Goal: Information Seeking & Learning: Learn about a topic

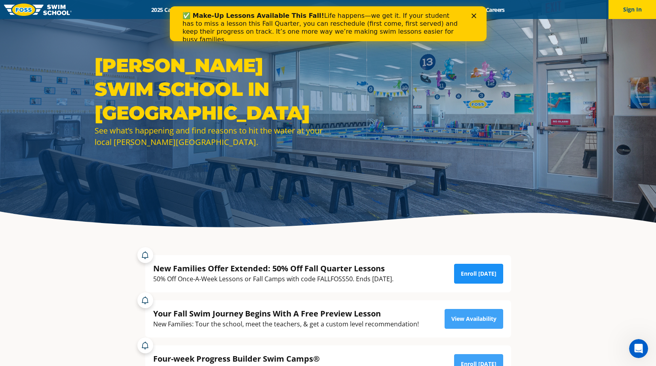
scroll to position [40, 0]
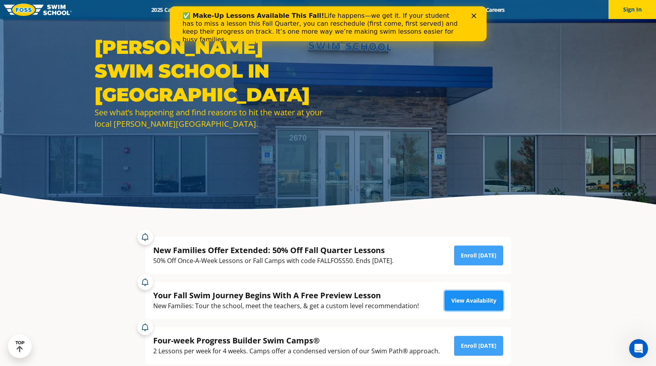
click at [454, 300] on link "View Availability" at bounding box center [474, 301] width 59 height 20
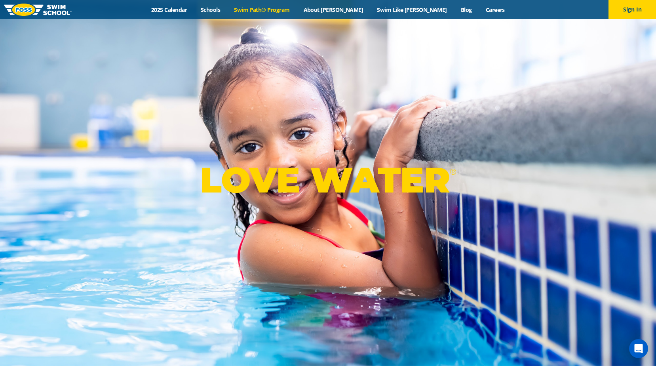
click at [297, 7] on link "Swim Path® Program" at bounding box center [261, 10] width 69 height 8
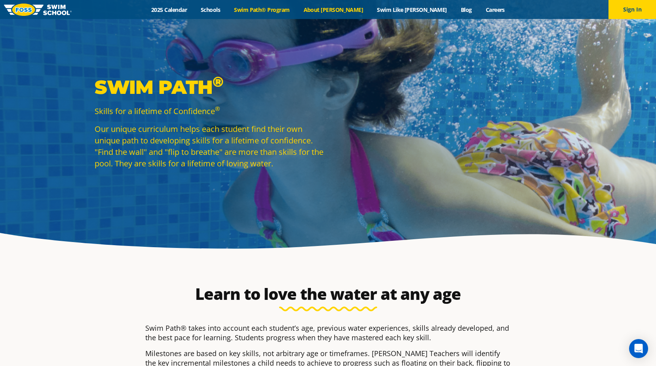
click at [342, 8] on link "About [PERSON_NAME]" at bounding box center [334, 10] width 74 height 8
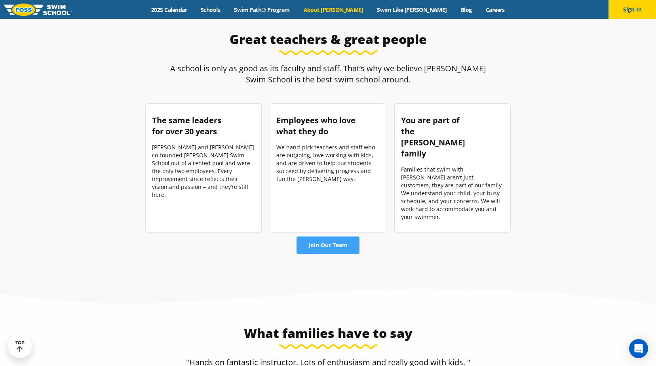
click at [300, 3] on div "Menu 2025 Calendar Schools Swim Path® Program About FOSS Swim Like Regan Blog C…" at bounding box center [328, 9] width 656 height 19
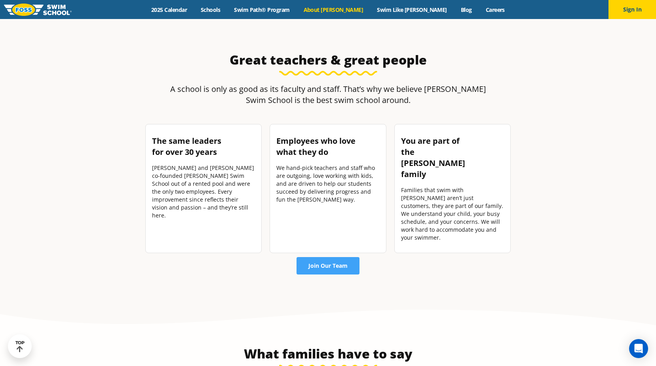
scroll to position [1069, 0]
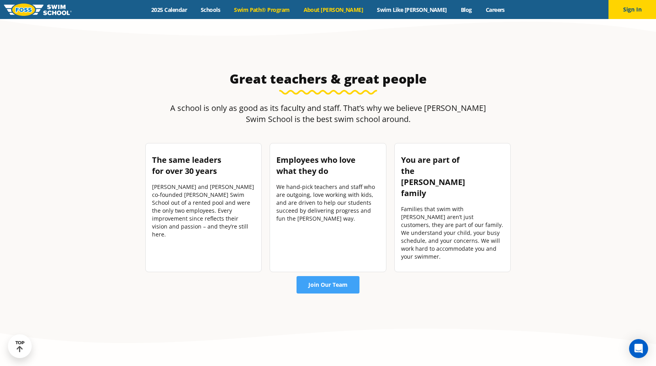
click at [297, 9] on link "Swim Path® Program" at bounding box center [261, 10] width 69 height 8
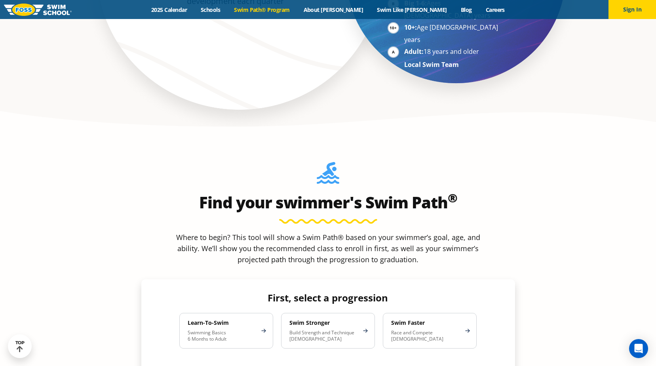
scroll to position [634, 0]
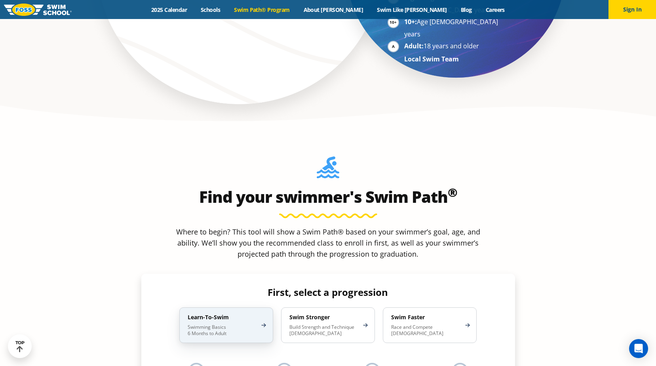
click at [194, 314] on h4 "Learn-To-Swim" at bounding box center [222, 317] width 69 height 7
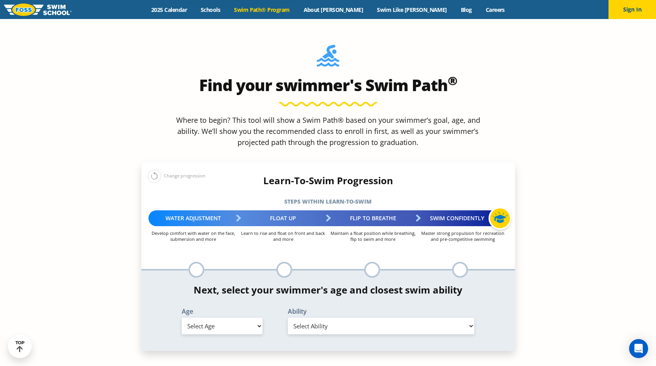
scroll to position [753, 0]
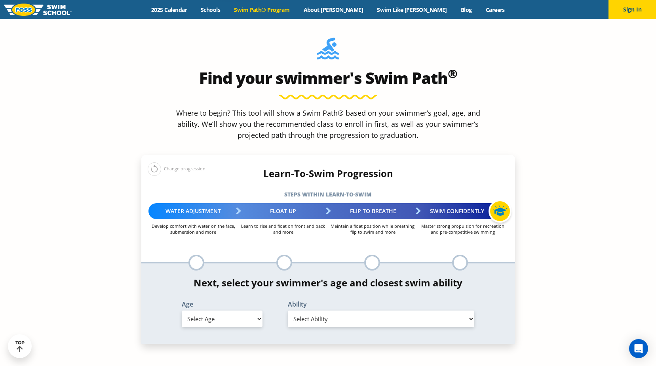
click at [252, 311] on select "Select Age [DEMOGRAPHIC_DATA] months - 1 year 1 year 2 years 3 years 4 years 5 …" at bounding box center [222, 319] width 81 height 17
select select "5-years"
click at [182, 311] on select "Select Age [DEMOGRAPHIC_DATA] months - 1 year 1 year 2 years 3 years 4 years 5 …" at bounding box center [222, 319] width 81 height 17
click at [301, 311] on select "Select Ability First in-water experience When in the water, reliant on a life j…" at bounding box center [381, 319] width 187 height 17
select select "5-years-in-open-water-able-to-swim-for-at-least-15-ft-back-to-safety-while-flip…"
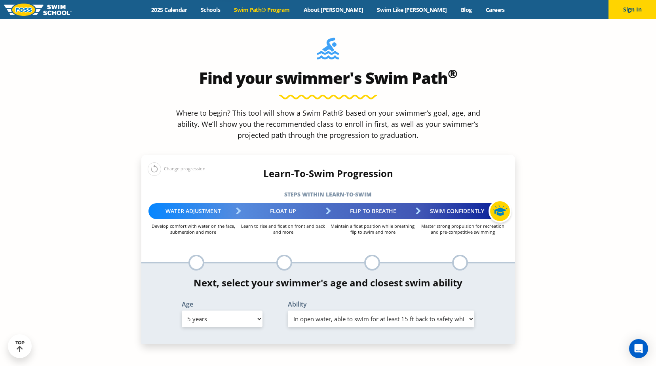
click at [288, 311] on select "Select Ability First in-water experience When in the water, reliant on a life j…" at bounding box center [381, 319] width 187 height 17
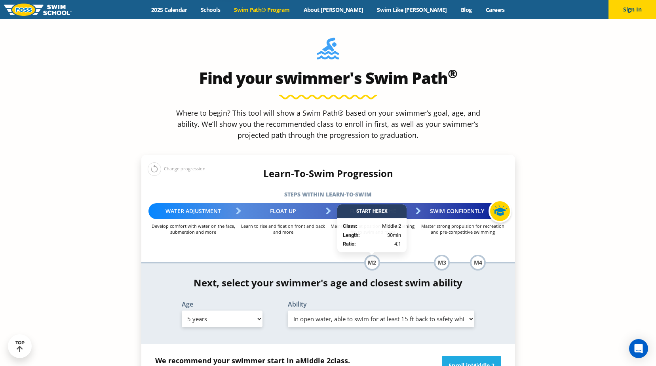
click at [234, 311] on select "Select Age 6 months - 1 year 1 year 2 years 3 years 4 years 5 years 6 years 7 y…" at bounding box center [222, 319] width 81 height 17
select select "4-years"
click at [182, 311] on select "Select Age 6 months - 1 year 1 year 2 years 3 years 4 years 5 years 6 years 7 y…" at bounding box center [222, 319] width 81 height 17
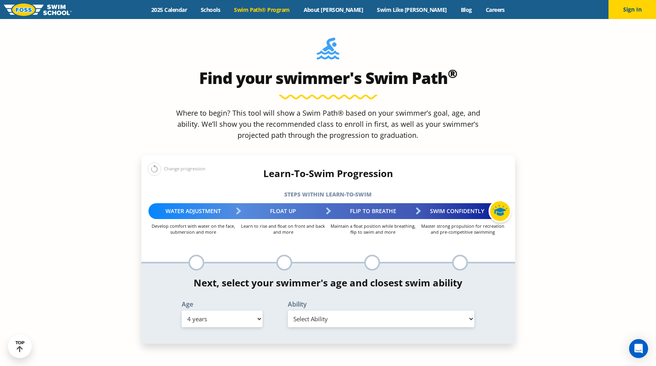
click at [305, 311] on select "Select Ability First in-water experience When in the water, reliant on a life j…" at bounding box center [381, 319] width 187 height 17
select select "4-years-i-would-be-comfortable-if-my-child-fell-in-the-water-and-confident-that…"
click at [288, 311] on select "Select Ability First in-water experience When in the water, reliant on a life j…" at bounding box center [381, 319] width 187 height 17
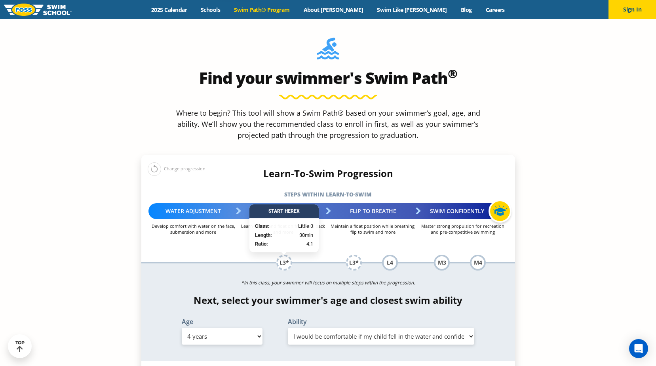
click at [342, 328] on select "Select Ability First in-water experience When in the water, reliant on a life j…" at bounding box center [381, 336] width 187 height 17
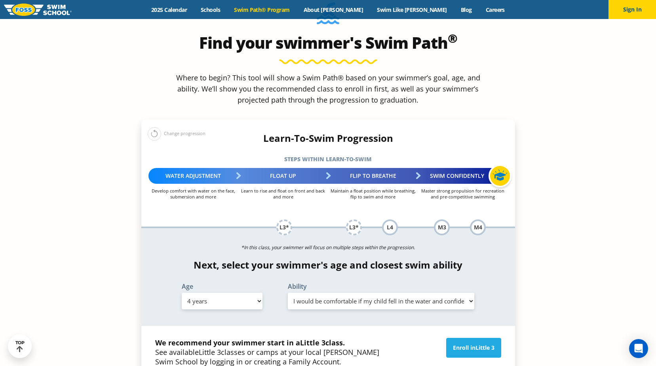
scroll to position [792, 0]
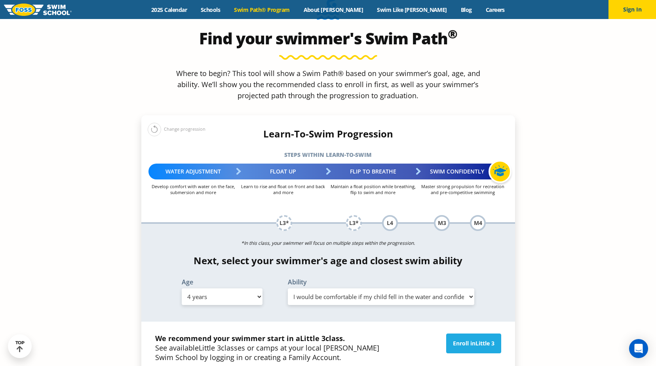
click at [256, 288] on select "Select Age 6 months - 1 year 1 year 2 years 3 years 4 years 5 years 6 years 7 y…" at bounding box center [222, 296] width 81 height 17
select select "2-years"
click at [182, 288] on select "Select Age 6 months - 1 year 1 year 2 years 3 years 4 years 5 years 6 years 7 y…" at bounding box center [222, 296] width 81 height 17
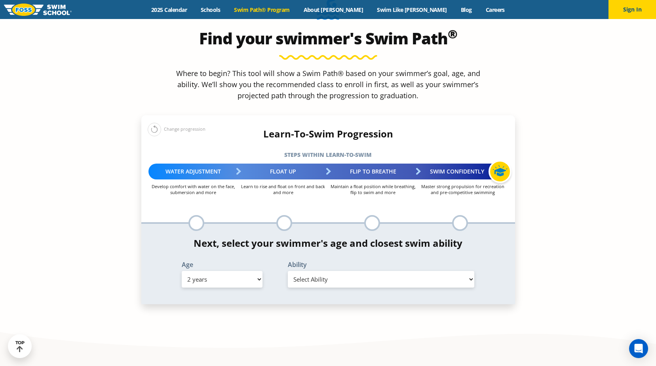
click at [349, 271] on select "Select Ability First in-water experience Comfortable with water poured over the…" at bounding box center [381, 279] width 187 height 17
click at [288, 271] on select "Select Ability First in-water experience Comfortable with water poured over the…" at bounding box center [381, 279] width 187 height 17
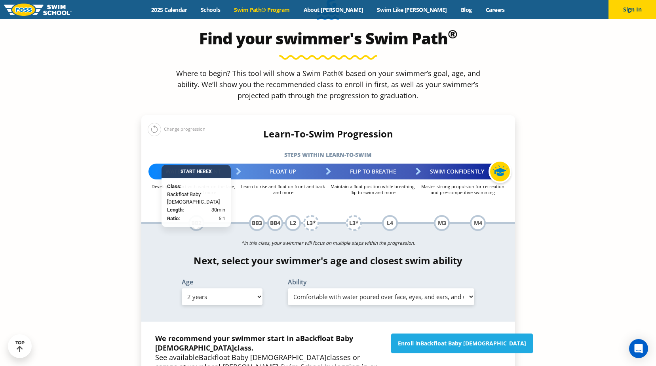
scroll to position [832, 0]
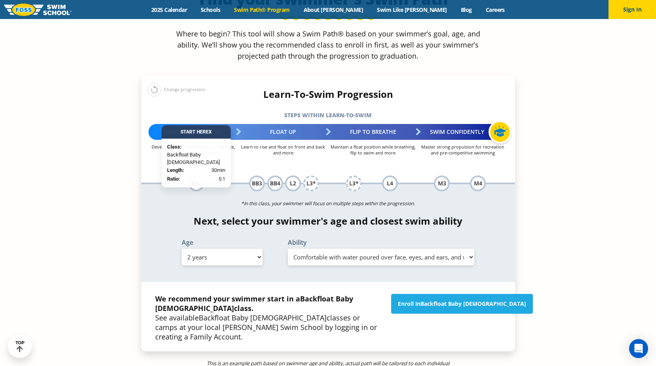
click at [328, 249] on select "Select Ability First in-water experience Comfortable with water poured over the…" at bounding box center [381, 257] width 187 height 17
select select "2-years-i-would-be-comfortable-if-my-child-fell-in-the-water-and-confident-they…"
click at [288, 249] on select "Select Ability First in-water experience Comfortable with water poured over the…" at bounding box center [381, 257] width 187 height 17
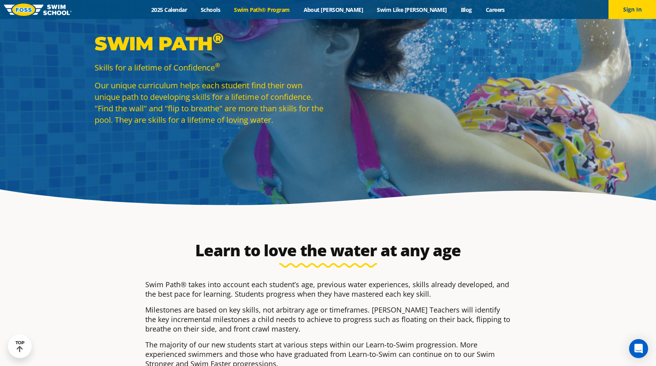
scroll to position [0, 0]
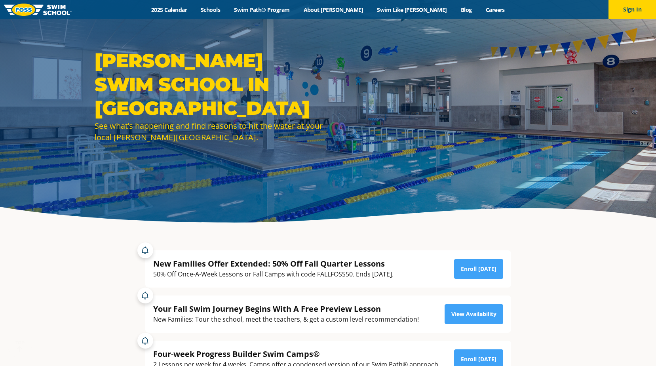
scroll to position [40, 0]
